Goal: Find specific page/section: Find specific page/section

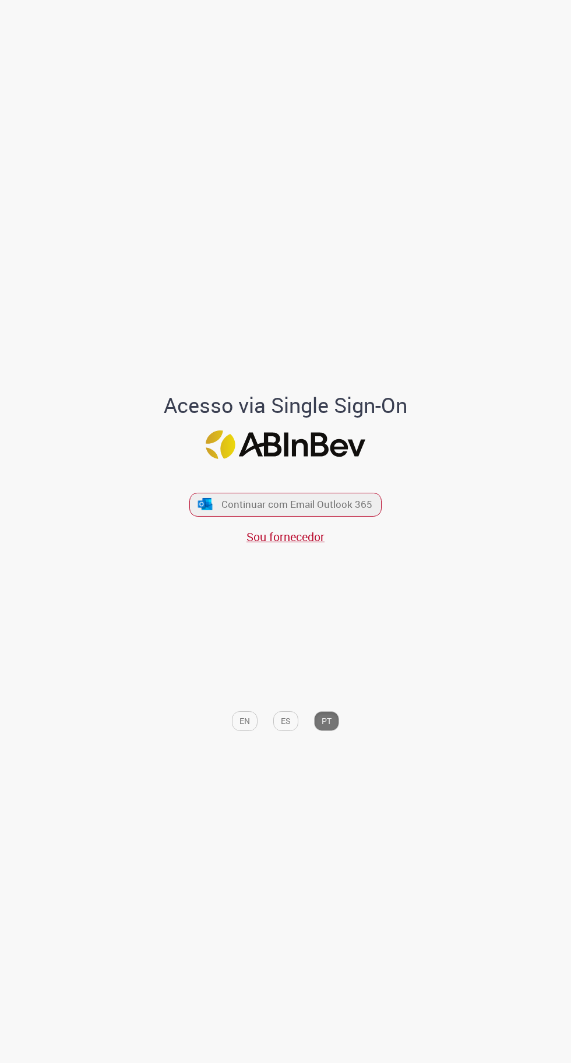
click at [369, 511] on span "Continuar com Email Outlook 365" at bounding box center [296, 504] width 151 height 13
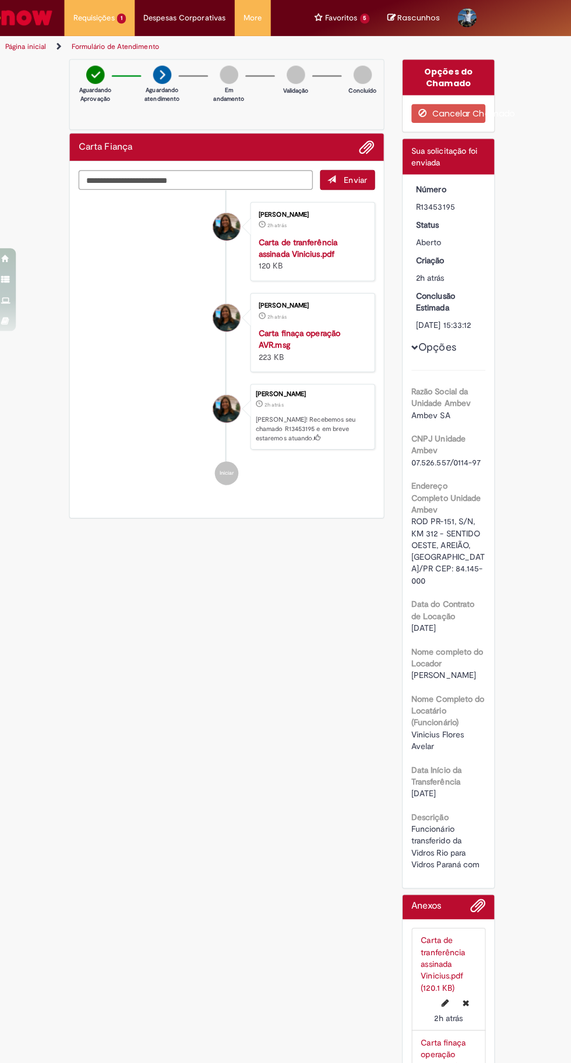
click at [103, 814] on div "Verificar Código de Barras Aguardando Aprovação Aguardando atendimento Em andam…" at bounding box center [285, 589] width 437 height 1062
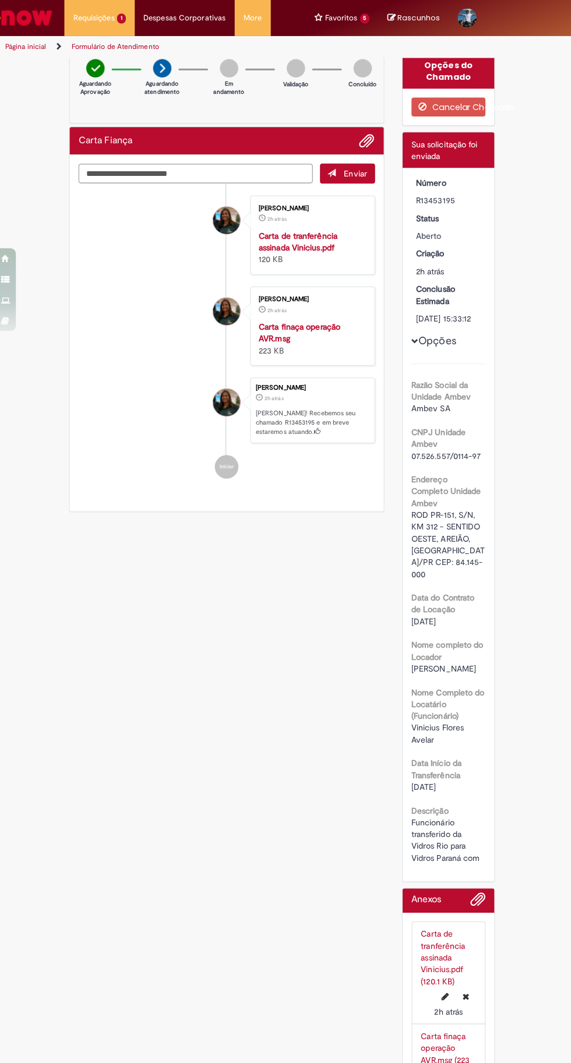
scroll to position [5, 0]
